Goal: Task Accomplishment & Management: Use online tool/utility

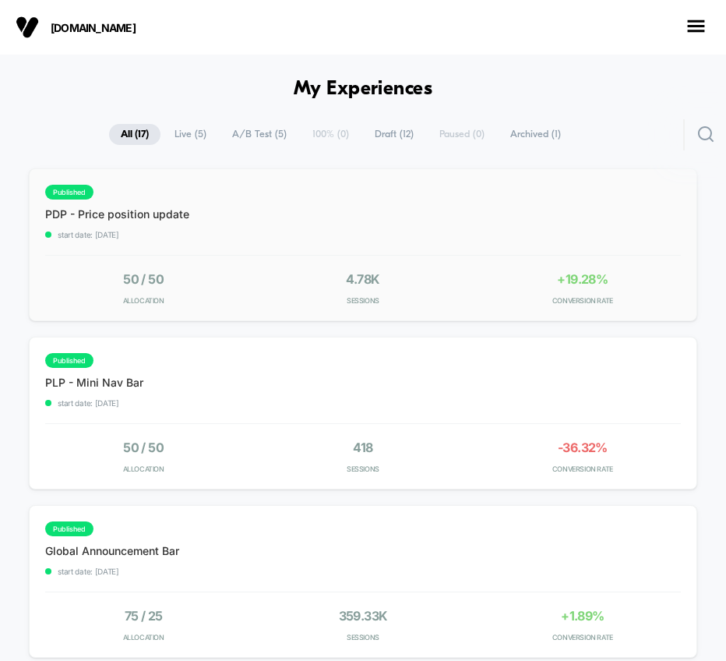
click at [611, 182] on div "published PDP - Price position update start date: [DATE] 50 / 50 Allocation 4.7…" at bounding box center [363, 244] width 668 height 153
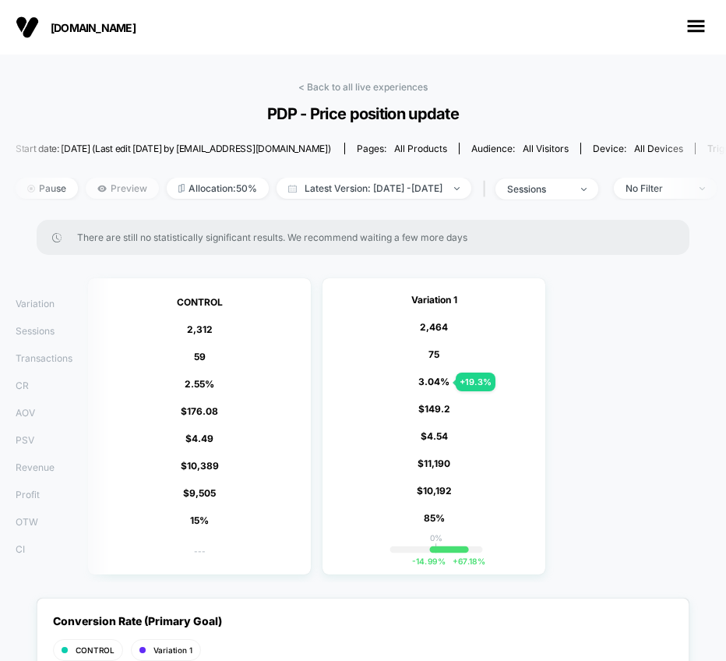
click at [112, 186] on span "Preview" at bounding box center [122, 188] width 73 height 21
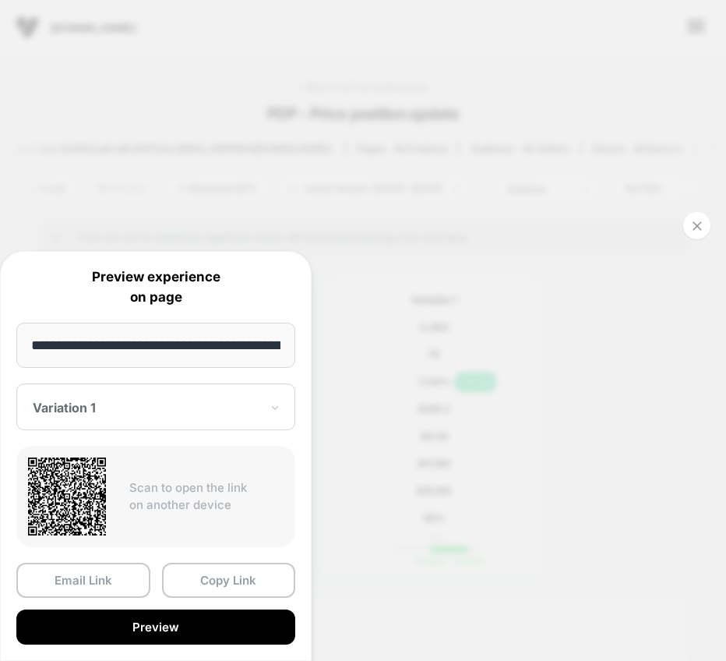
scroll to position [0, 113]
click at [228, 580] on button "Copy Link" at bounding box center [229, 580] width 134 height 35
